Goal: Task Accomplishment & Management: Complete application form

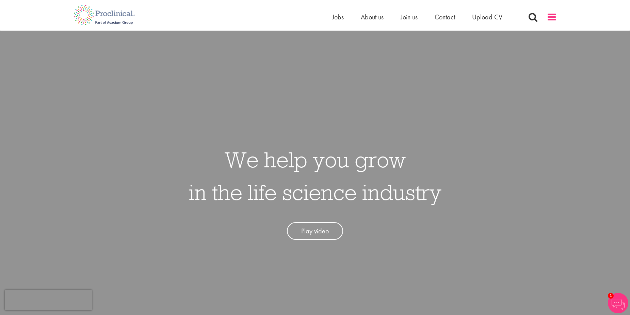
click at [550, 19] on span at bounding box center [552, 17] width 10 height 10
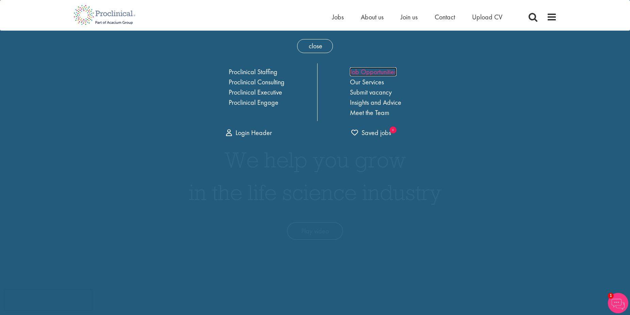
click at [386, 73] on link "Job Opportunities" at bounding box center [373, 71] width 47 height 9
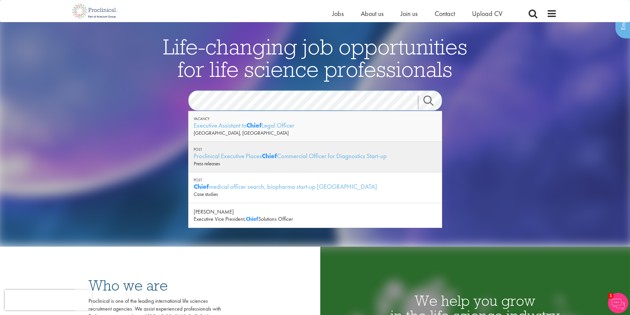
scroll to position [68, 0]
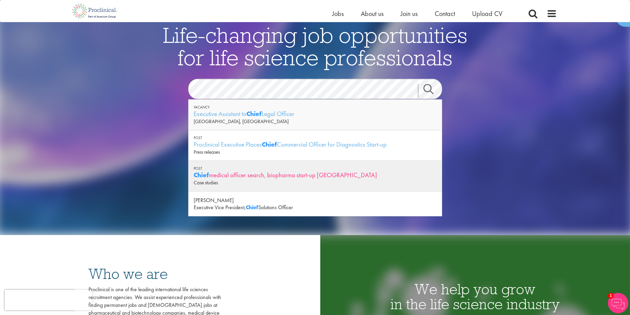
click at [258, 174] on div "Chief medical officer search, biopharma start-up China" at bounding box center [315, 175] width 243 height 9
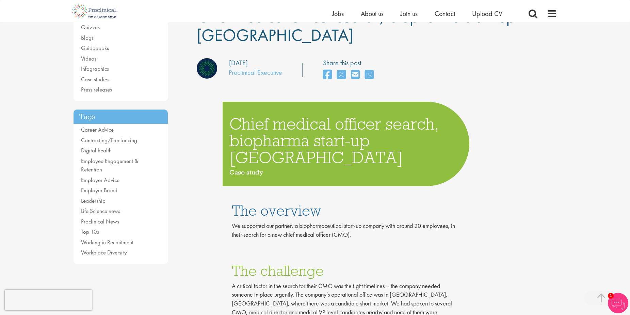
scroll to position [68, 0]
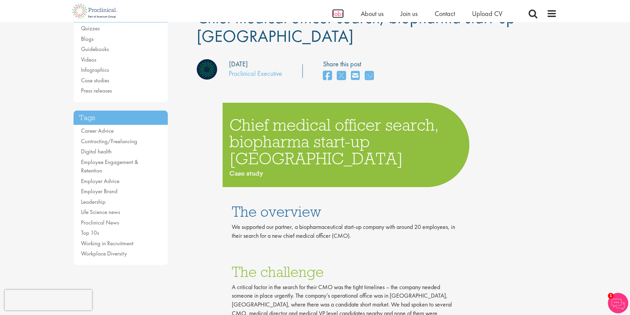
click at [335, 12] on span "Jobs" at bounding box center [338, 13] width 12 height 9
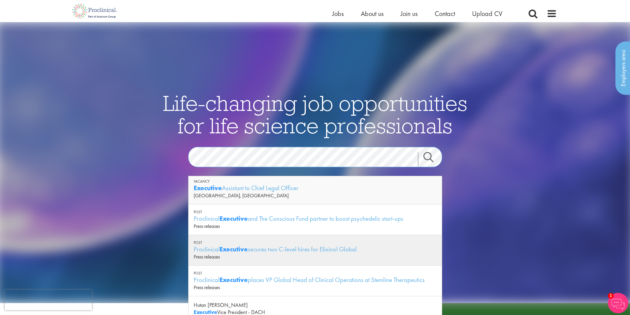
scroll to position [34, 0]
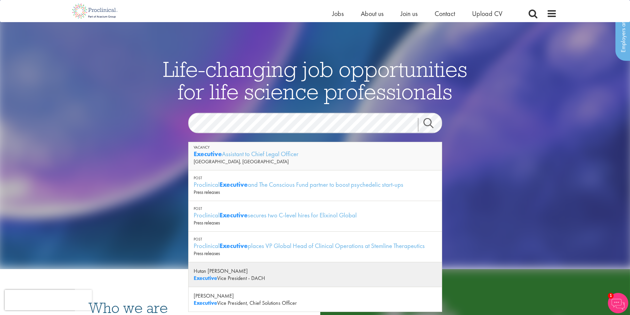
click at [305, 273] on div "Hutan [PERSON_NAME]" at bounding box center [315, 271] width 243 height 7
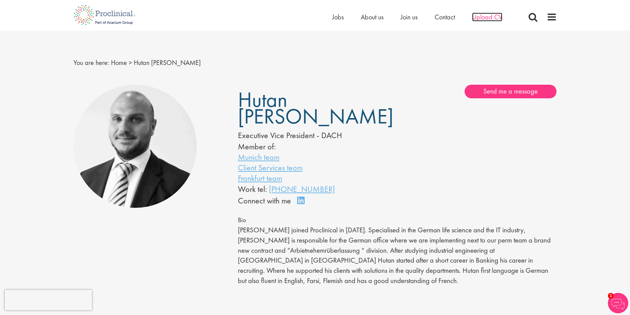
click at [487, 17] on span "Upload CV" at bounding box center [487, 17] width 30 height 9
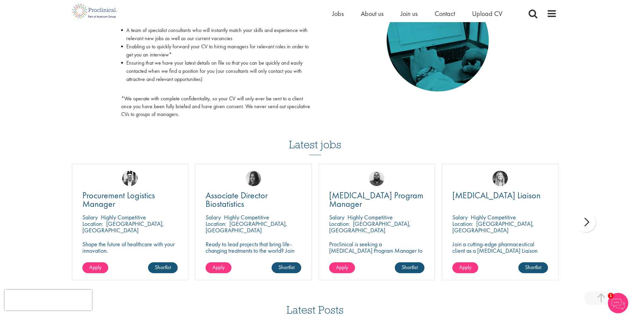
scroll to position [409, 0]
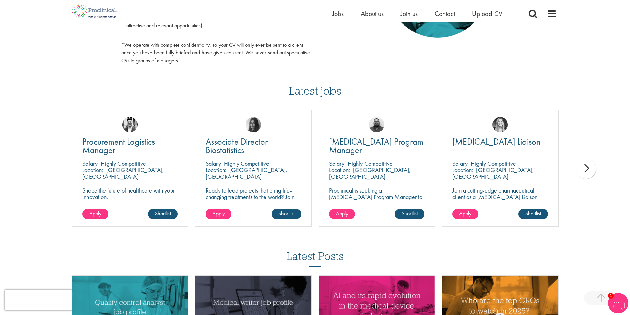
click at [588, 166] on div "next" at bounding box center [586, 168] width 20 height 20
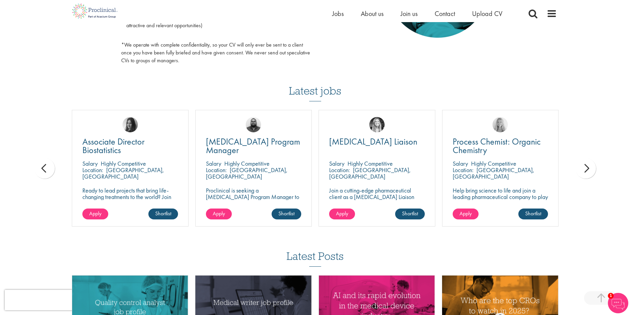
click at [587, 167] on div "next" at bounding box center [586, 168] width 20 height 20
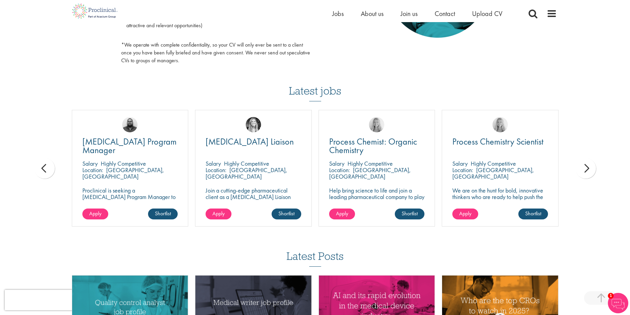
click at [587, 167] on div "next" at bounding box center [586, 168] width 20 height 20
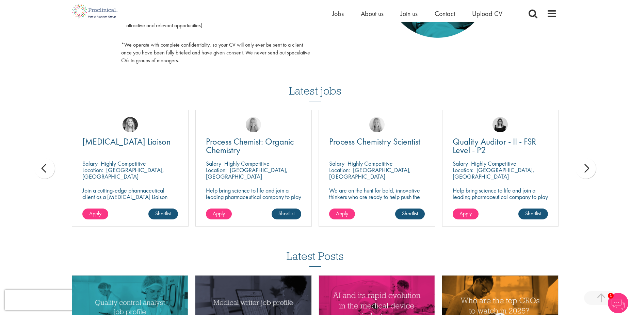
click at [587, 167] on div "next" at bounding box center [586, 168] width 20 height 20
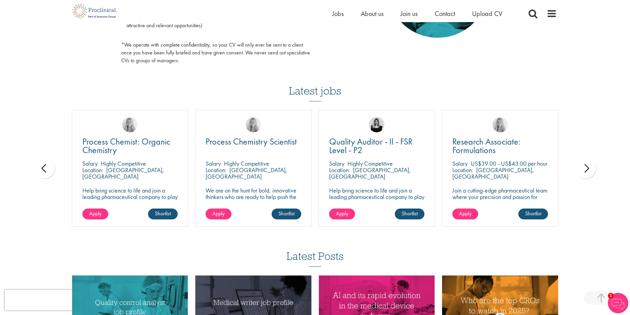
click at [587, 167] on div "next" at bounding box center [586, 168] width 20 height 20
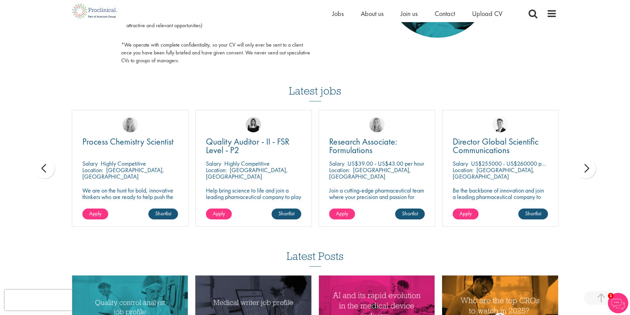
click at [587, 167] on div "next" at bounding box center [586, 168] width 20 height 20
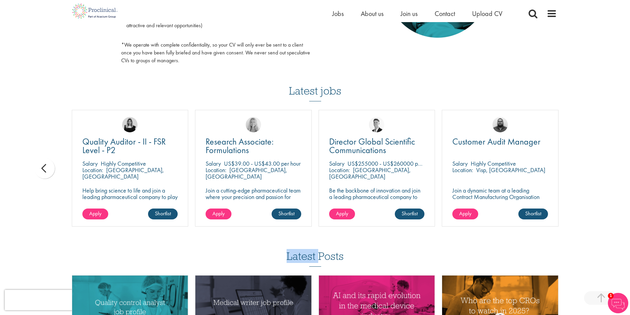
click at [587, 167] on div "You are here: Home > Upload CV Upload CV Start getting matched with new jobs as…" at bounding box center [315, 4] width 630 height 827
drag, startPoint x: 587, startPoint y: 167, endPoint x: 582, endPoint y: 193, distance: 25.9
click at [582, 193] on div "You are here: Home > Upload CV Upload CV Start getting matched with new jobs as…" at bounding box center [315, 4] width 630 height 827
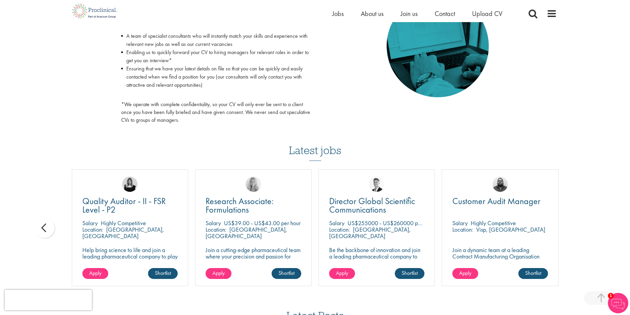
scroll to position [374, 0]
